Goal: Task Accomplishment & Management: Manage account settings

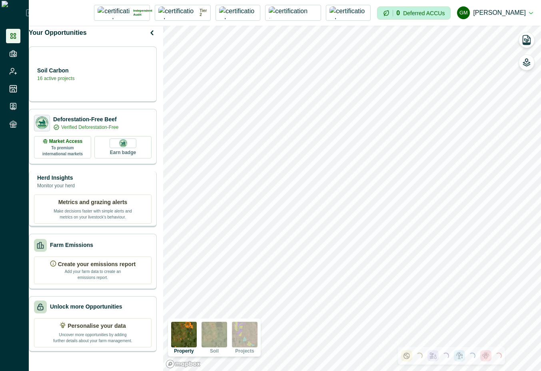
click at [126, 190] on div "Herd Insights Monitor your herd" at bounding box center [93, 182] width 118 height 16
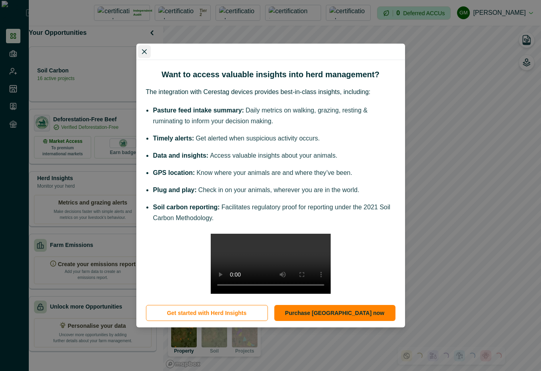
click at [147, 45] on button "Close" at bounding box center [144, 51] width 13 height 13
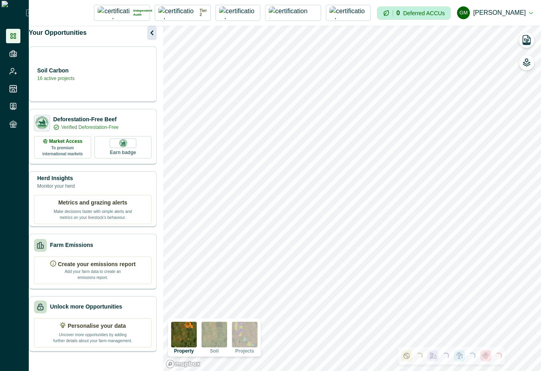
click at [153, 35] on icon "button" at bounding box center [151, 32] width 3 height 5
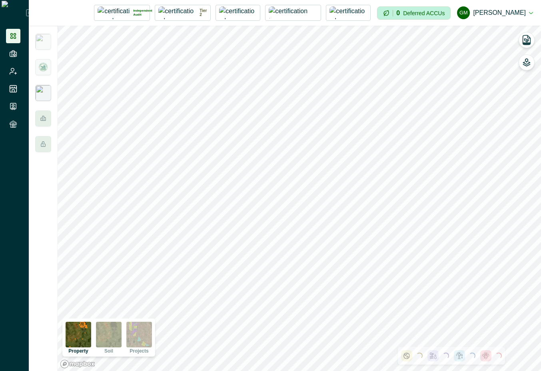
click at [39, 94] on img at bounding box center [43, 93] width 16 height 16
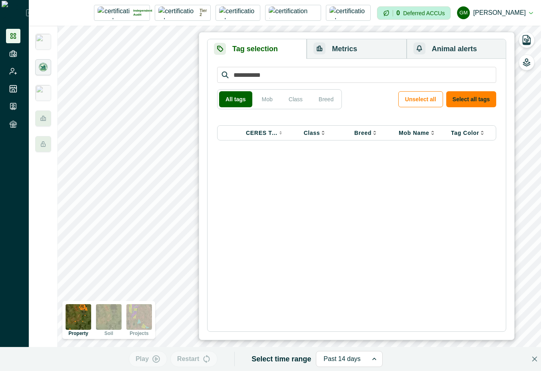
click at [48, 69] on img at bounding box center [43, 67] width 10 height 10
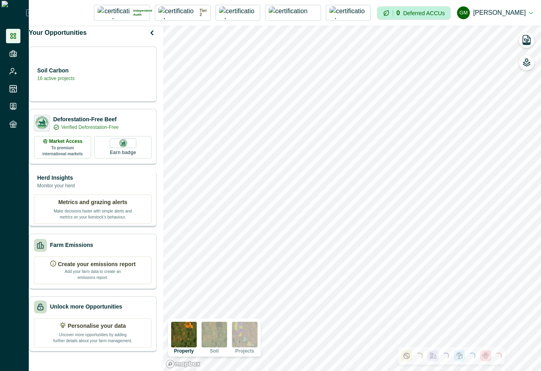
click at [67, 189] on p "Monitor your herd" at bounding box center [56, 185] width 38 height 7
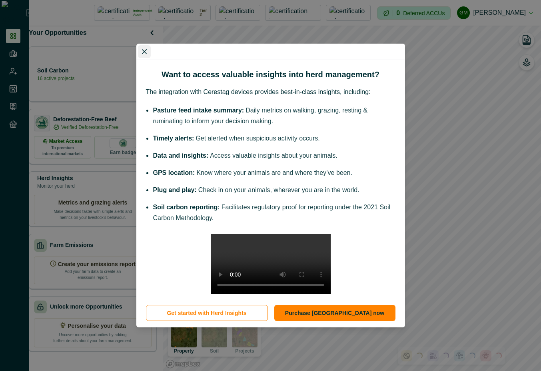
click at [140, 45] on button "Close" at bounding box center [144, 51] width 13 height 13
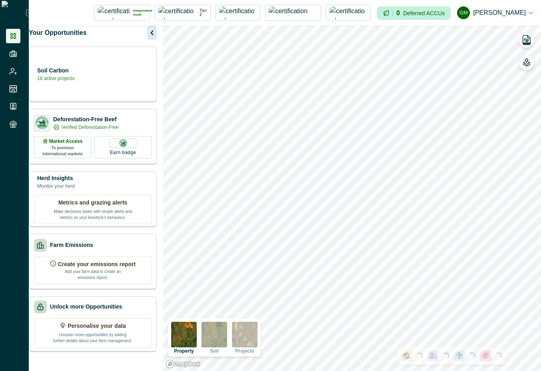
click at [156, 38] on icon "button" at bounding box center [152, 33] width 10 height 10
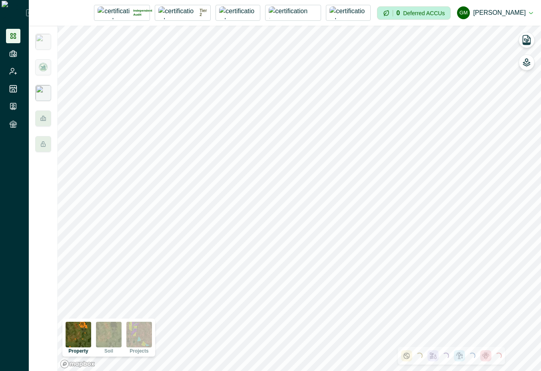
click at [40, 95] on img at bounding box center [43, 93] width 16 height 16
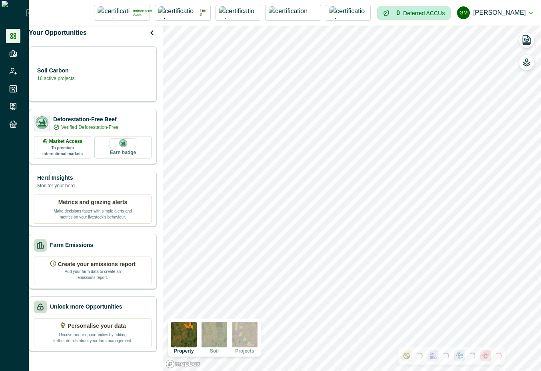
click at [100, 198] on div "Herd Insights Monitor your herd Metrics and grazing alerts Make decisions faste…" at bounding box center [93, 199] width 128 height 56
click at [75, 189] on p "Monitor your herd" at bounding box center [56, 185] width 38 height 7
click at [99, 199] on div "Herd Insights Monitor your herd Metrics and grazing alerts Make decisions faste…" at bounding box center [93, 199] width 128 height 56
click at [157, 38] on icon "button" at bounding box center [152, 33] width 10 height 10
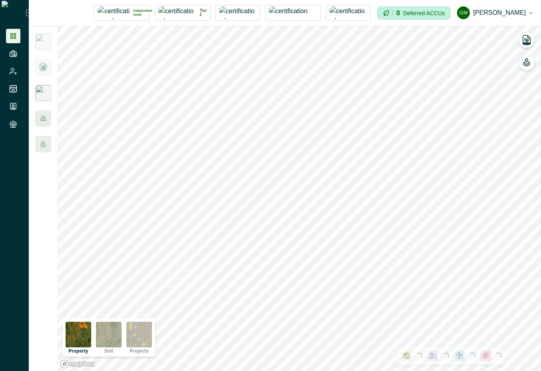
click at [43, 92] on img at bounding box center [43, 93] width 16 height 16
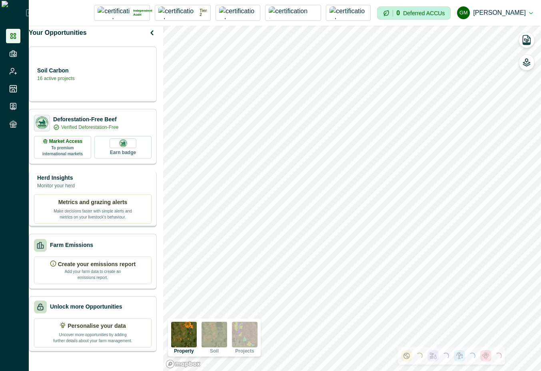
click at [106, 188] on div "Herd Insights Monitor your herd" at bounding box center [93, 182] width 118 height 16
click at [120, 186] on div "Herd Insights Monitor your herd" at bounding box center [93, 182] width 118 height 16
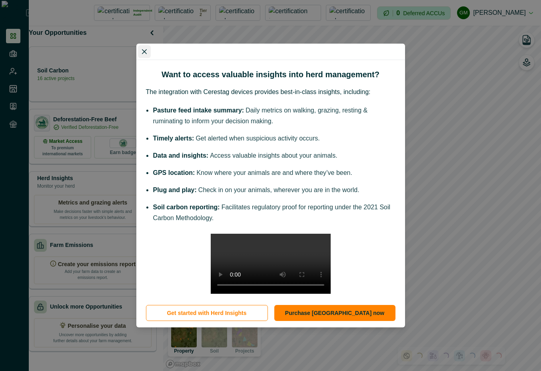
click at [142, 49] on icon "Close" at bounding box center [144, 51] width 5 height 5
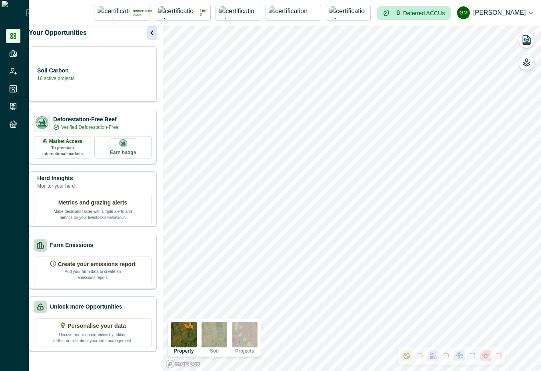
click at [157, 34] on button "button" at bounding box center [152, 33] width 10 height 14
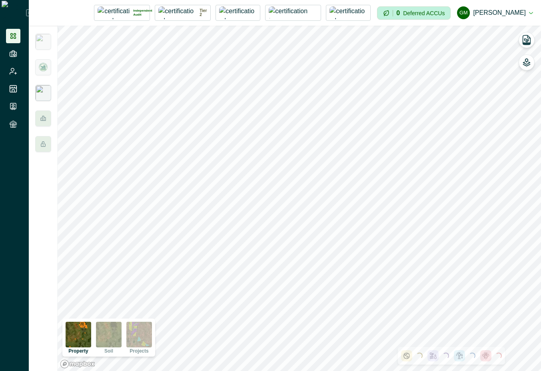
click at [40, 92] on img at bounding box center [43, 93] width 16 height 16
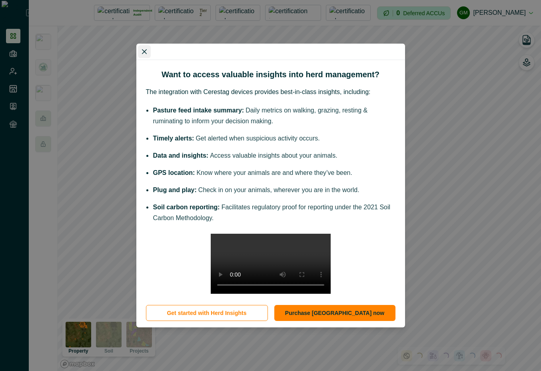
click at [145, 49] on icon "Close" at bounding box center [144, 51] width 5 height 5
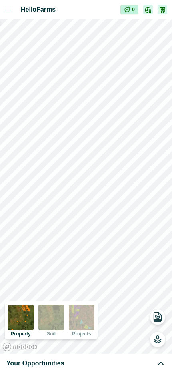
click at [155, 365] on div "Your Opportunities" at bounding box center [85, 364] width 159 height 10
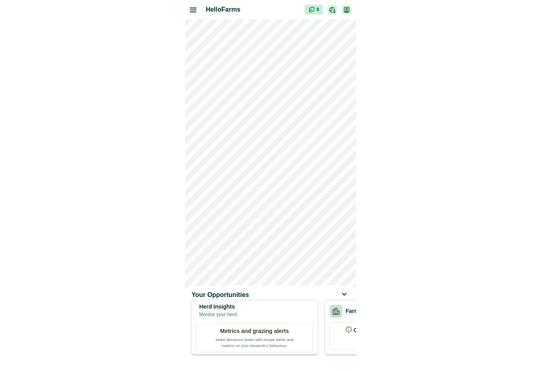
scroll to position [0, 267]
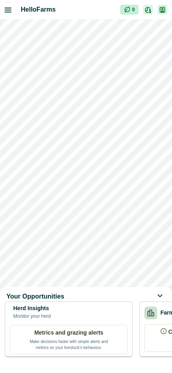
click at [106, 320] on div "Herd Insights Monitor your herd" at bounding box center [69, 312] width 118 height 16
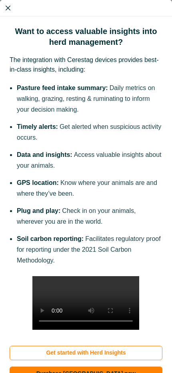
click at [12, 7] on button "Close" at bounding box center [8, 8] width 13 height 13
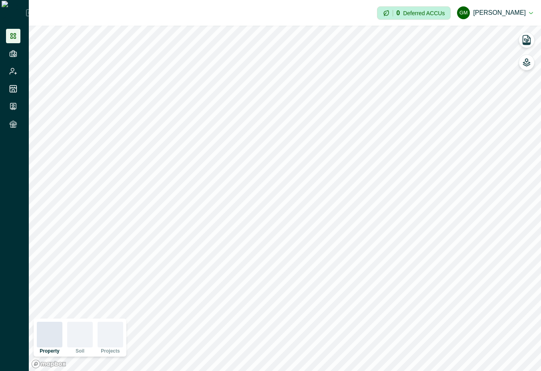
click at [529, 12] on button "GM [PERSON_NAME]" at bounding box center [495, 12] width 76 height 19
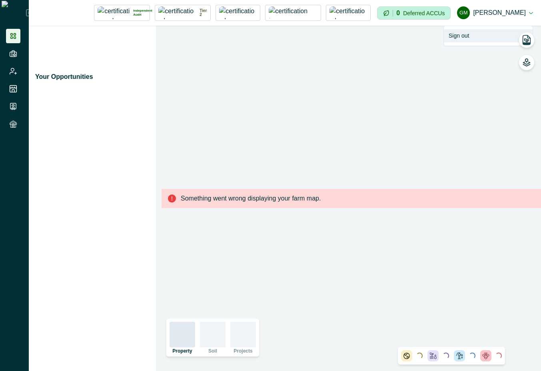
click at [476, 35] on button "Sign out" at bounding box center [488, 35] width 89 height 13
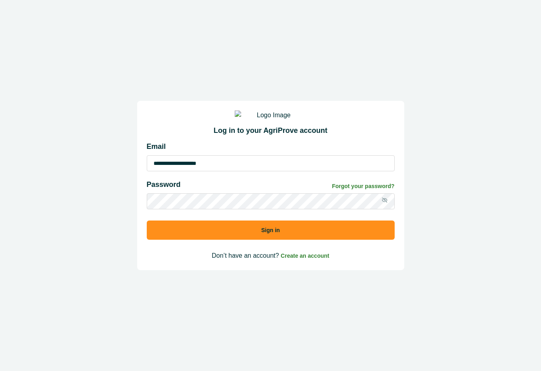
click at [287, 171] on input "**********" at bounding box center [271, 163] width 248 height 16
type input "**********"
click at [307, 240] on button "Sign in" at bounding box center [271, 229] width 248 height 19
